Goal: Information Seeking & Learning: Learn about a topic

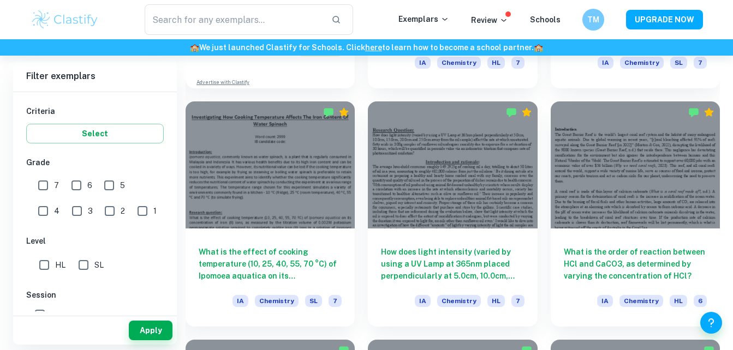
scroll to position [980, 0]
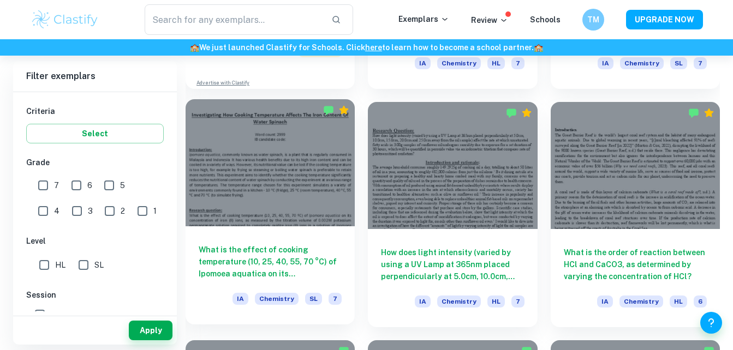
click at [251, 220] on div at bounding box center [269, 162] width 169 height 127
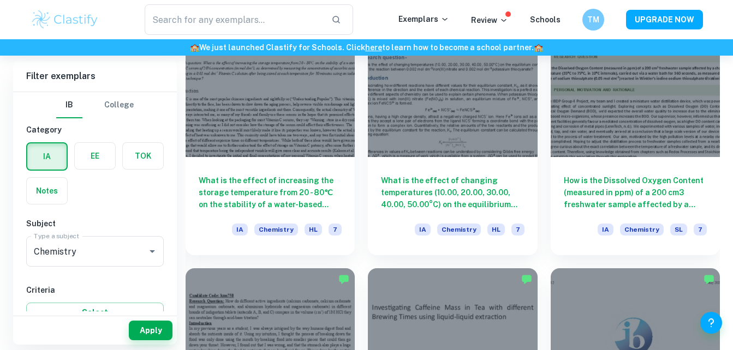
scroll to position [3434, 0]
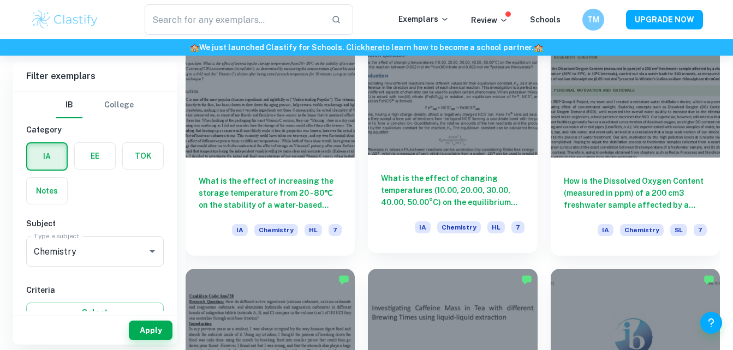
click at [463, 201] on h6 "What is the effect of changing temperatures (10.00, 20.00, 30.00, 40.00, 50.00°…" at bounding box center [452, 190] width 143 height 36
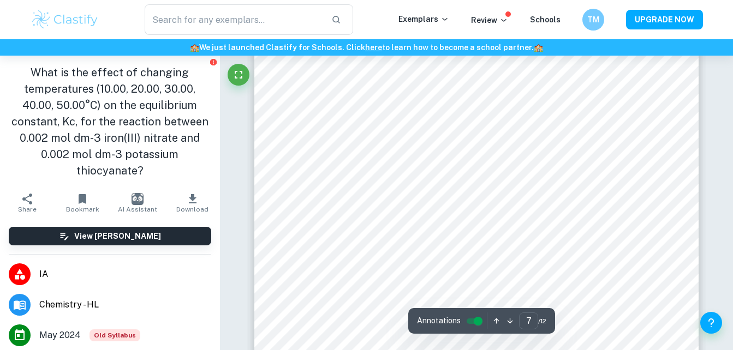
scroll to position [4113, 0]
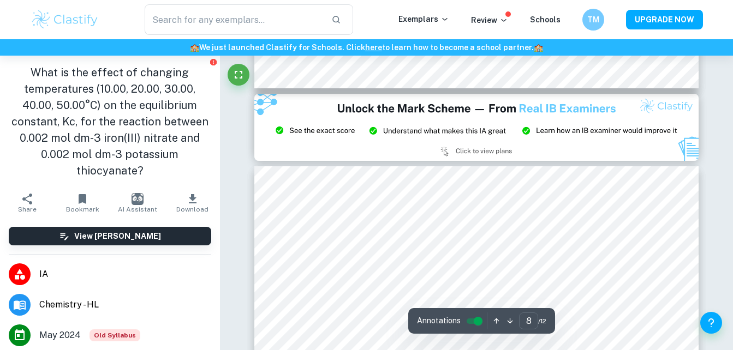
type input "9"
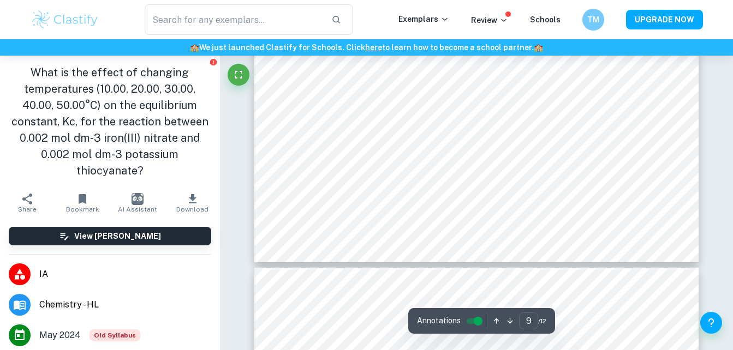
scroll to position [5769, 0]
